Goal: Task Accomplishment & Management: Complete application form

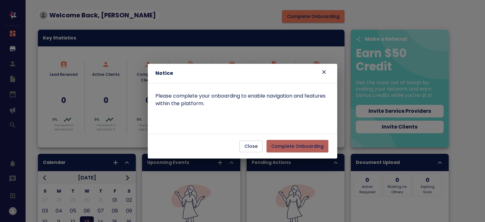
click at [305, 140] on button "Complete Onboarding" at bounding box center [297, 146] width 62 height 13
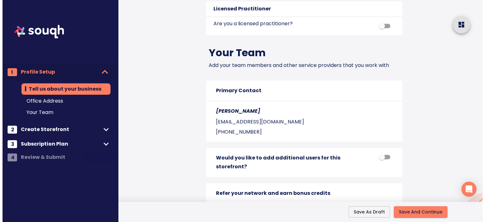
scroll to position [778, 0]
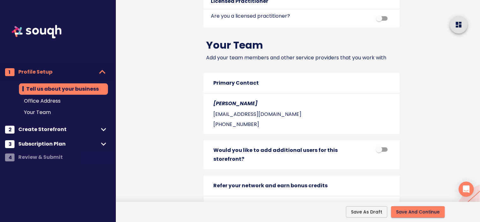
click at [420, 210] on span "Save And Continue" at bounding box center [418, 212] width 44 height 8
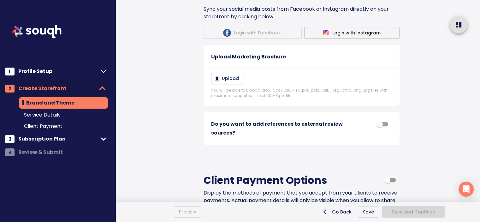
scroll to position [582, 0]
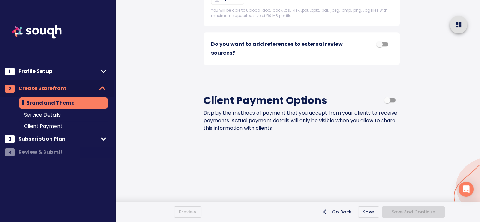
click at [80, 141] on span "Subscription Plan" at bounding box center [58, 138] width 80 height 9
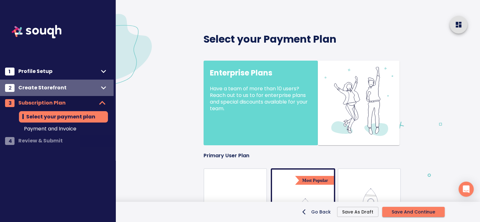
click at [64, 85] on span "Create Storefront" at bounding box center [58, 87] width 80 height 9
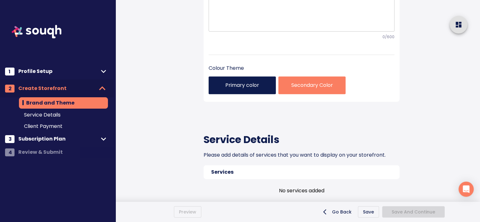
scroll to position [255, 0]
